Goal: Transaction & Acquisition: Purchase product/service

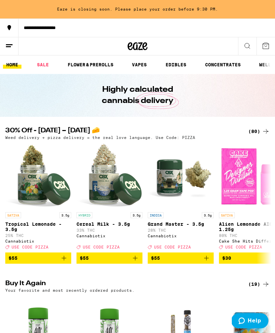
click at [262, 130] on div "(80)" at bounding box center [259, 131] width 21 height 8
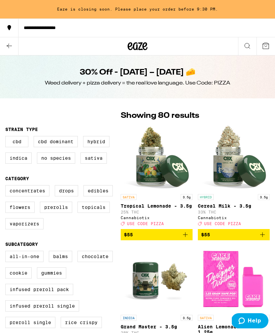
click at [57, 295] on label "Infused Preroll Pack" at bounding box center [39, 289] width 68 height 11
click at [7, 252] on input "Infused Preroll Pack" at bounding box center [7, 252] width 0 height 0
checkbox input "true"
